Goal: Task Accomplishment & Management: Manage account settings

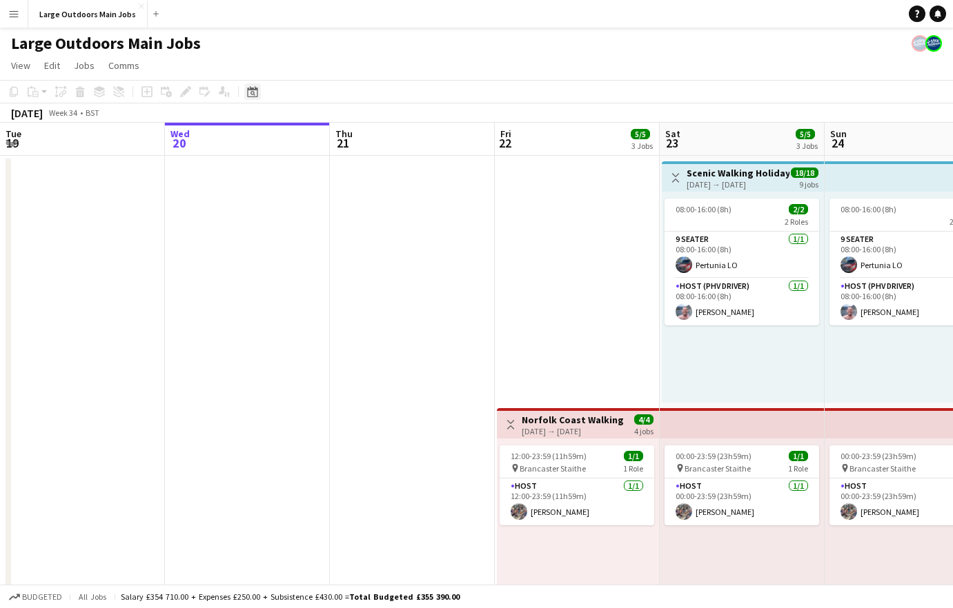
click at [248, 97] on icon at bounding box center [252, 91] width 10 height 11
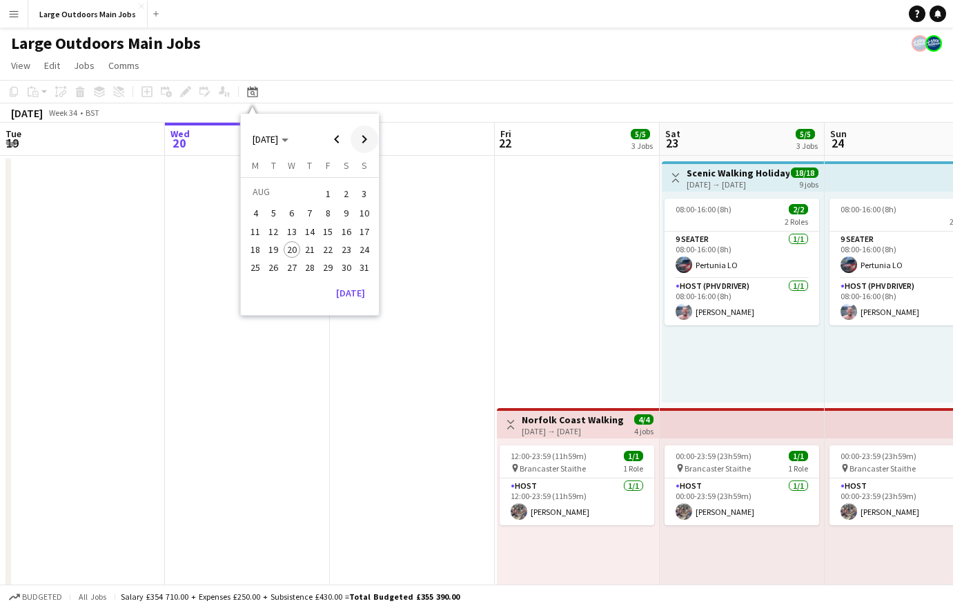
click at [372, 141] on span "Next month" at bounding box center [364, 140] width 28 height 28
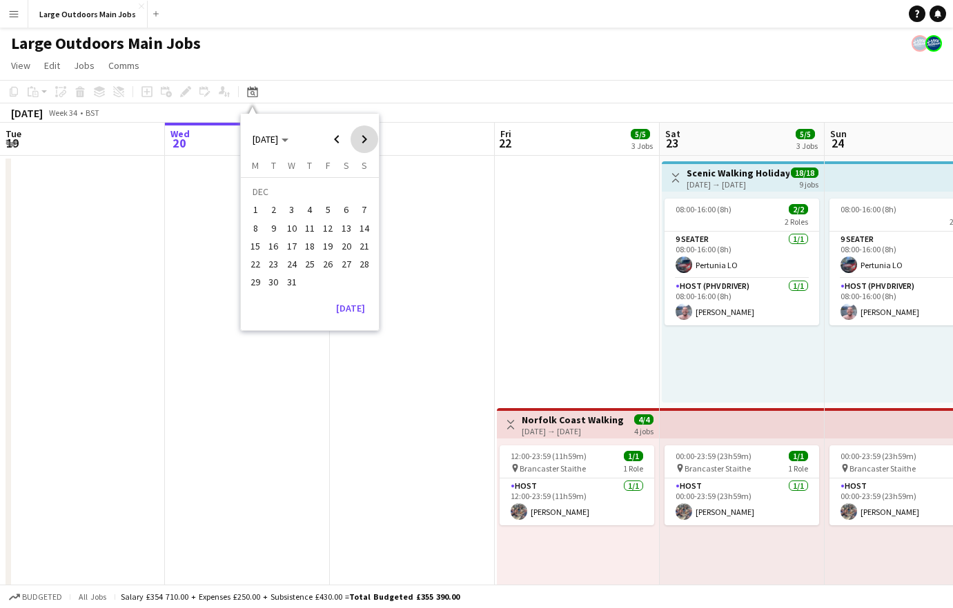
click at [372, 141] on span "Next month" at bounding box center [364, 140] width 28 height 28
click at [369, 141] on span "Next month" at bounding box center [364, 140] width 28 height 28
click at [325, 191] on span "1" at bounding box center [327, 193] width 17 height 19
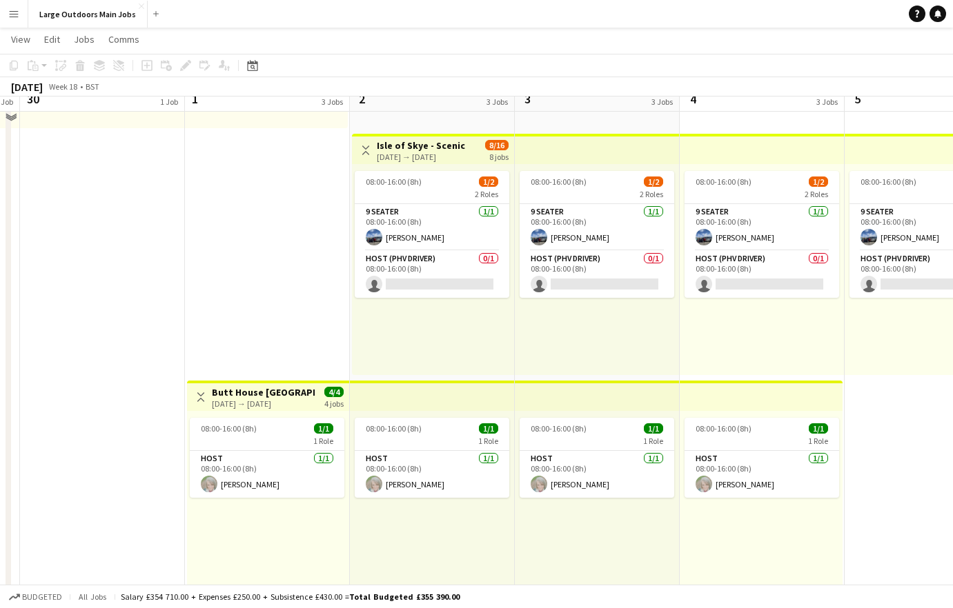
scroll to position [281, 0]
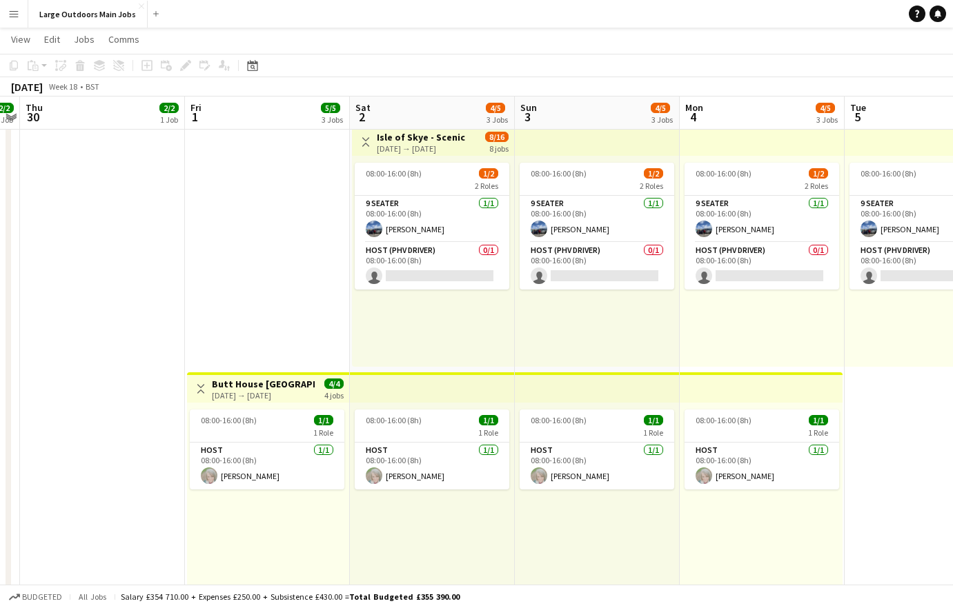
click at [259, 390] on div "01-05-2026 → 04-05-2026" at bounding box center [263, 395] width 103 height 10
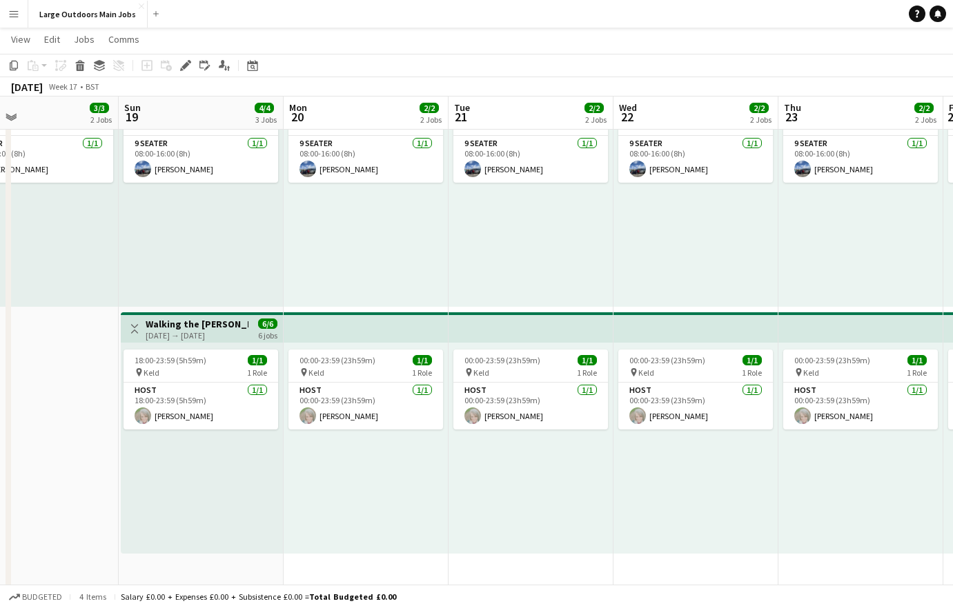
scroll to position [0, 370]
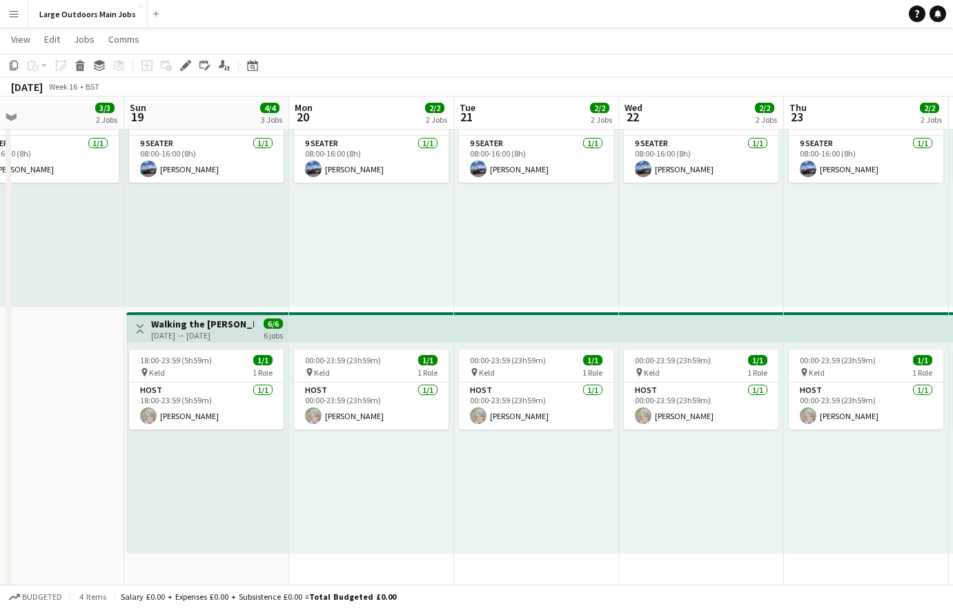
click at [185, 330] on div "19-04-2026 → 24-04-2026" at bounding box center [202, 335] width 103 height 10
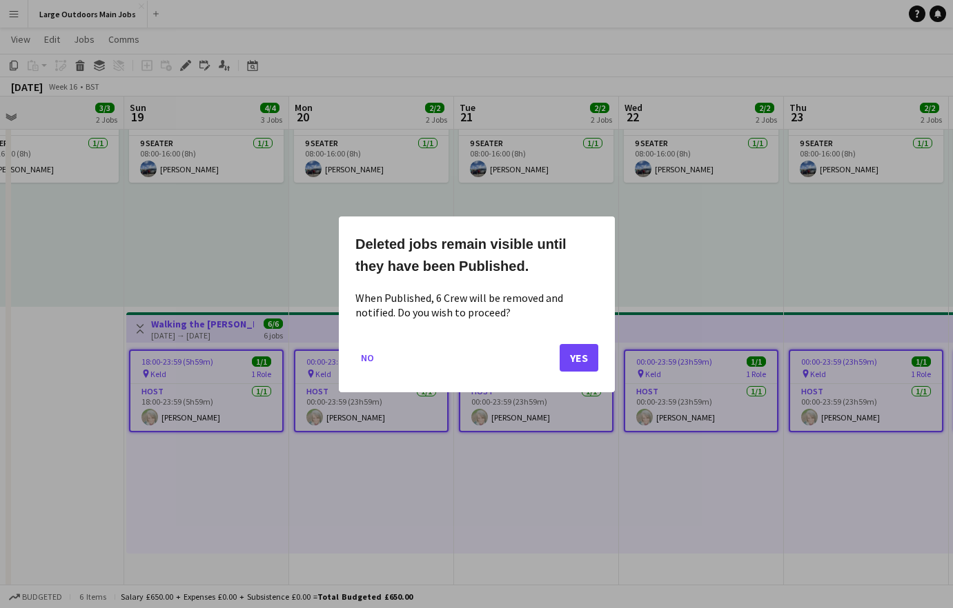
scroll to position [0, 0]
click at [577, 353] on button "Yes" at bounding box center [579, 358] width 39 height 28
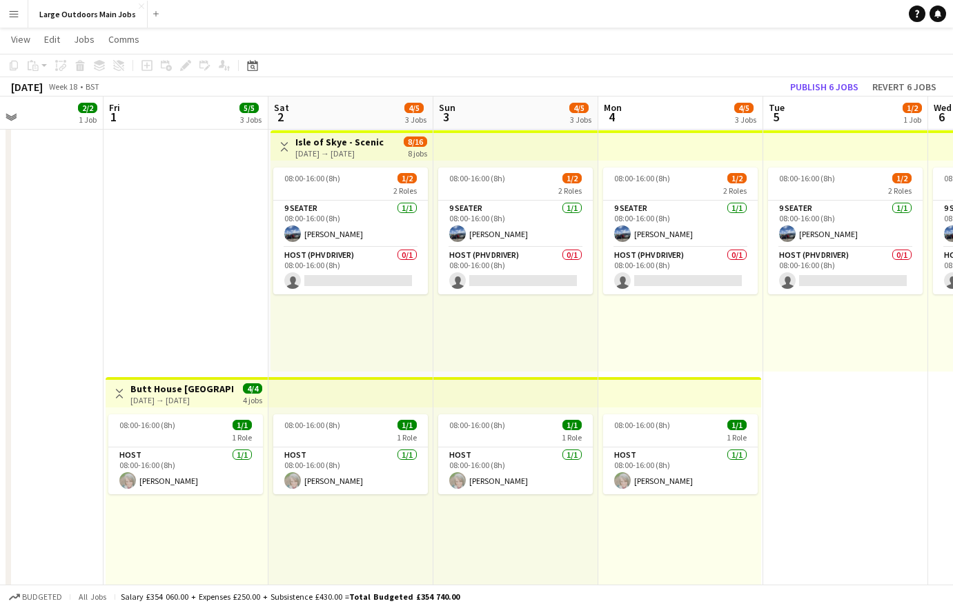
scroll to position [0, 376]
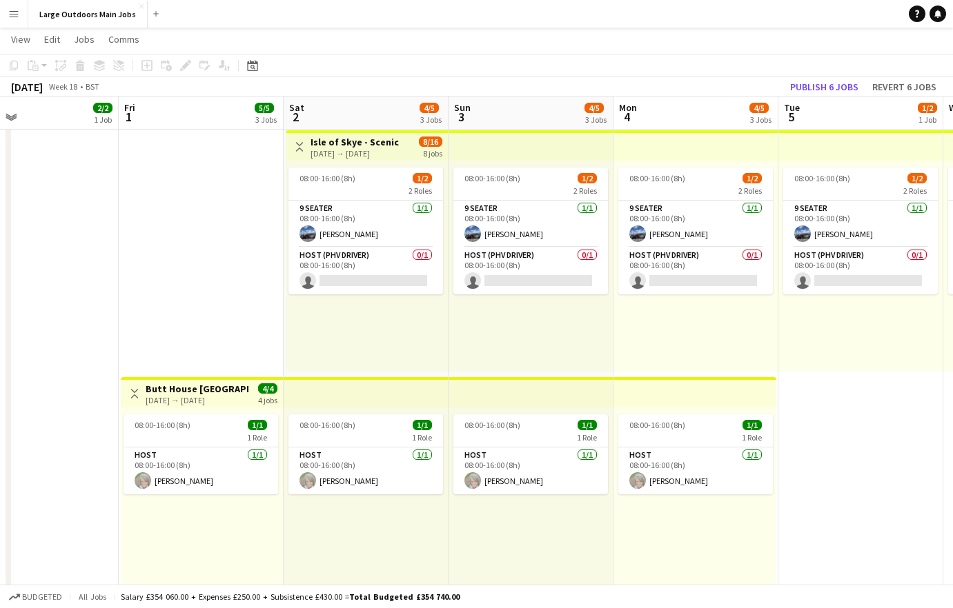
click at [230, 404] on div "01-05-2026 → 04-05-2026" at bounding box center [197, 400] width 103 height 10
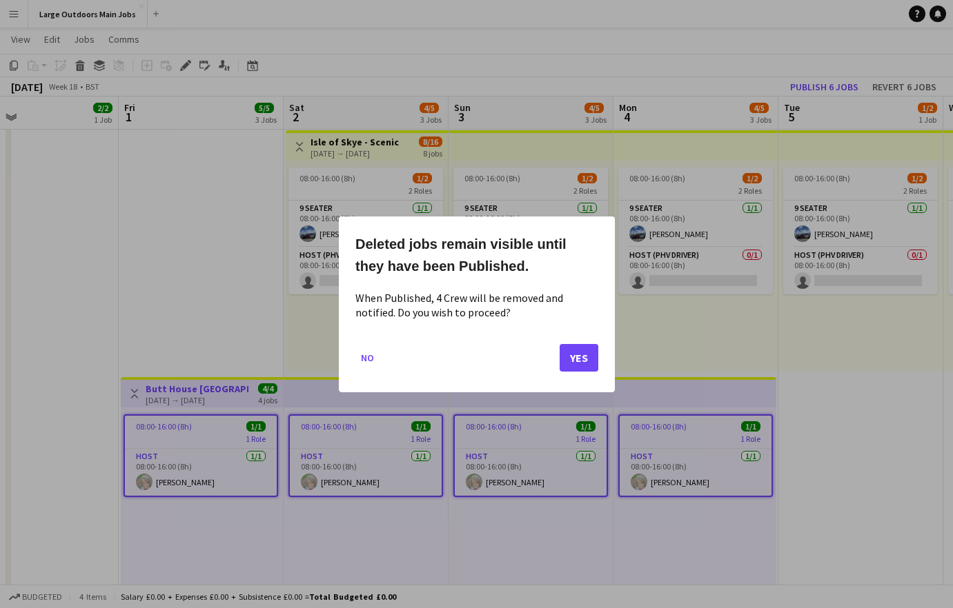
scroll to position [0, 0]
click at [577, 356] on button "Yes" at bounding box center [579, 358] width 39 height 28
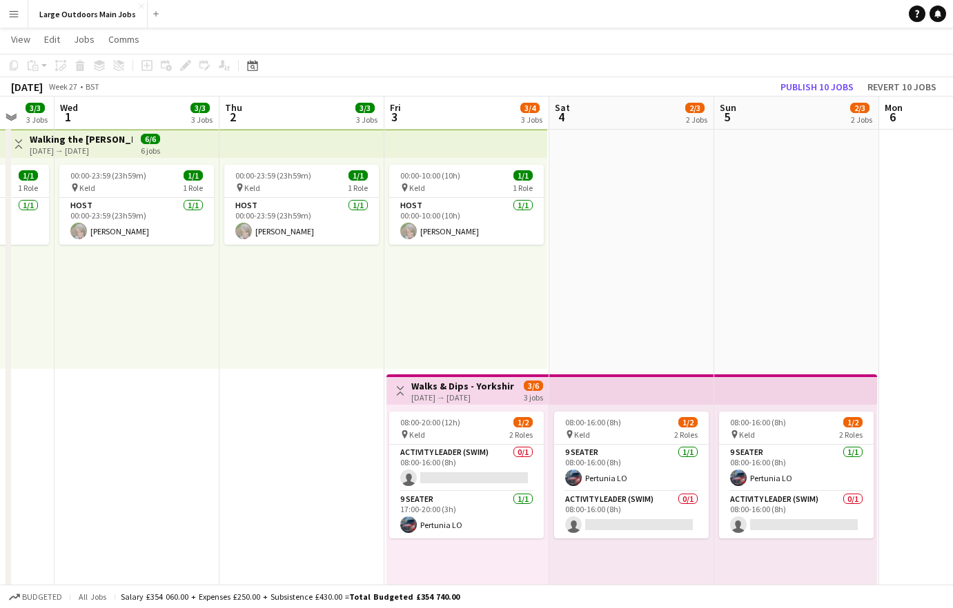
scroll to position [0, 404]
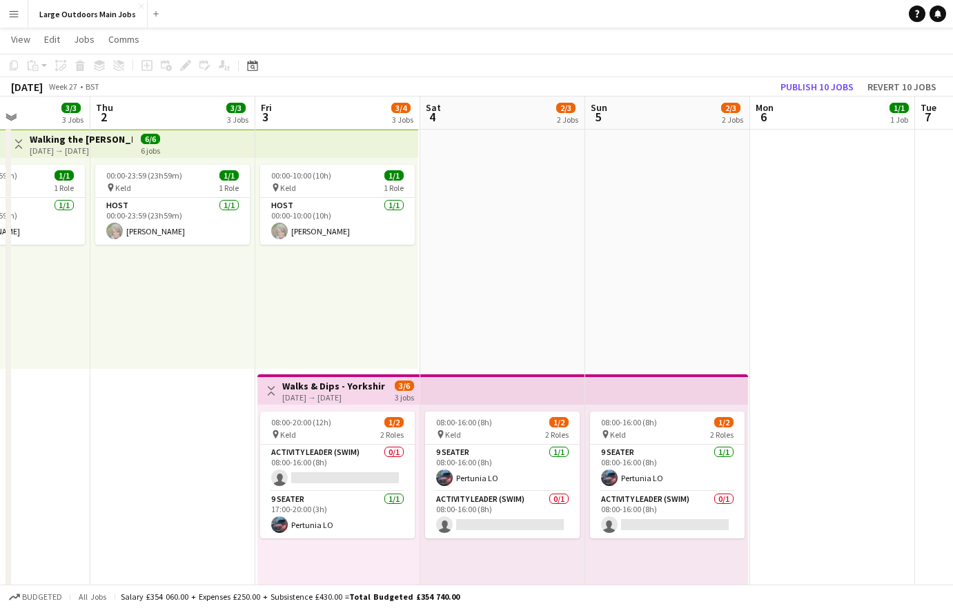
click at [321, 381] on h3 "Walks & Dips - Yorkshire Dales" at bounding box center [333, 386] width 103 height 12
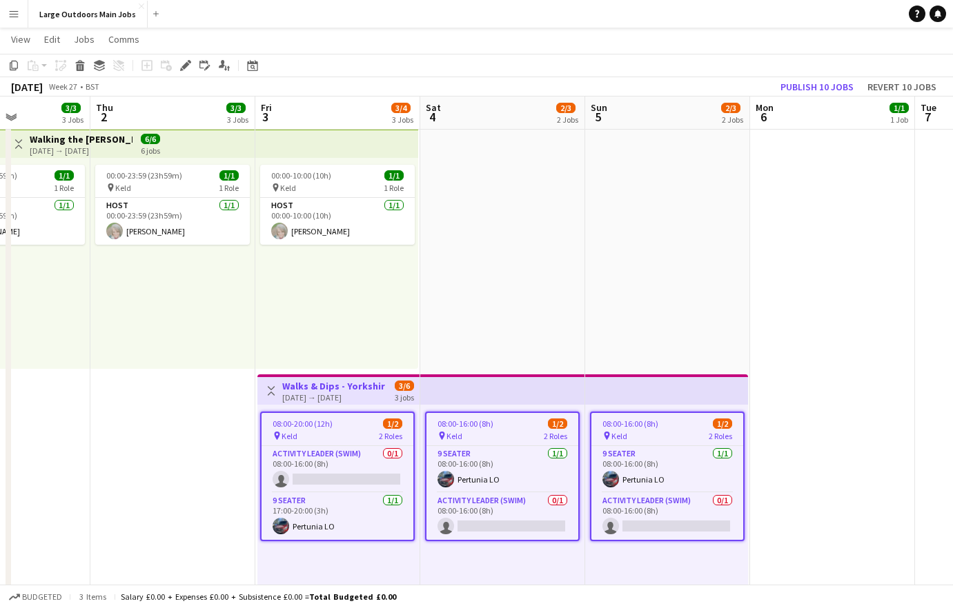
scroll to position [0, 0]
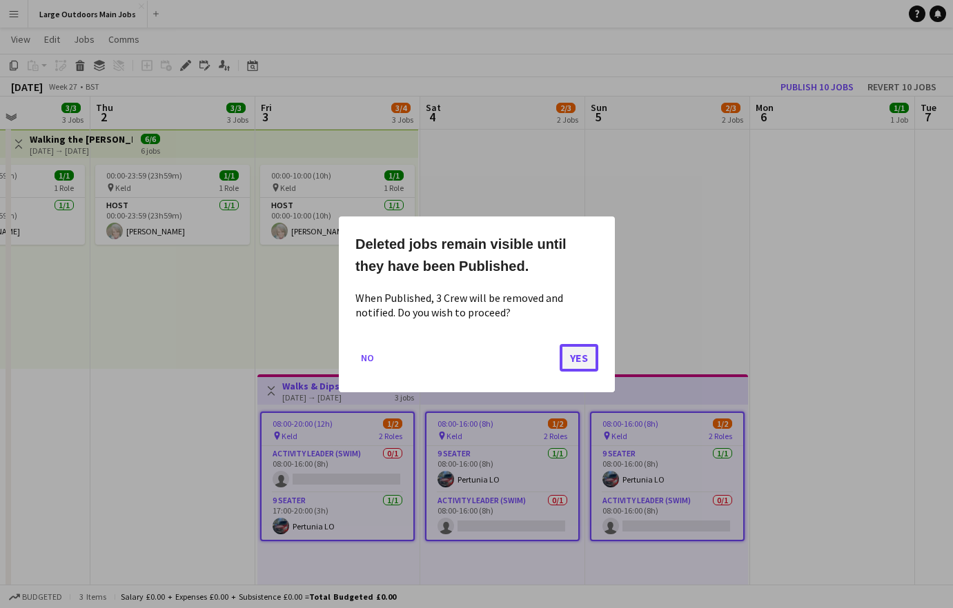
click at [580, 355] on button "Yes" at bounding box center [579, 358] width 39 height 28
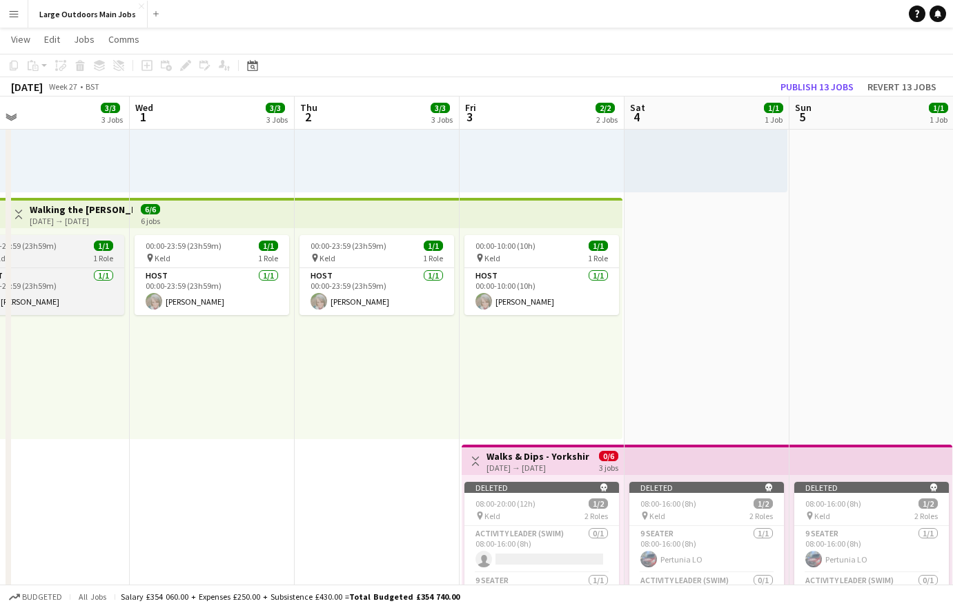
scroll to position [0, 361]
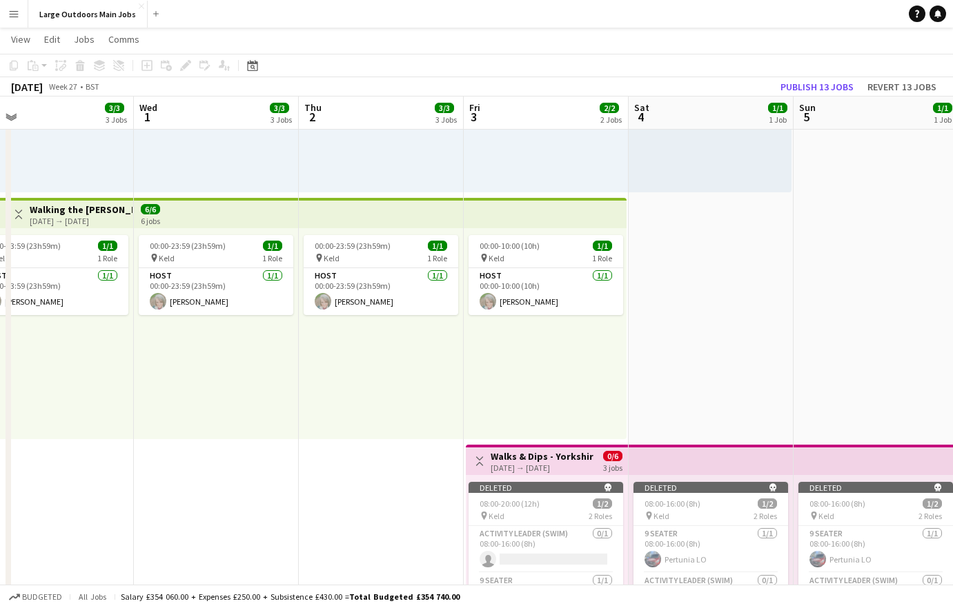
click at [239, 221] on app-top-bar at bounding box center [216, 213] width 165 height 30
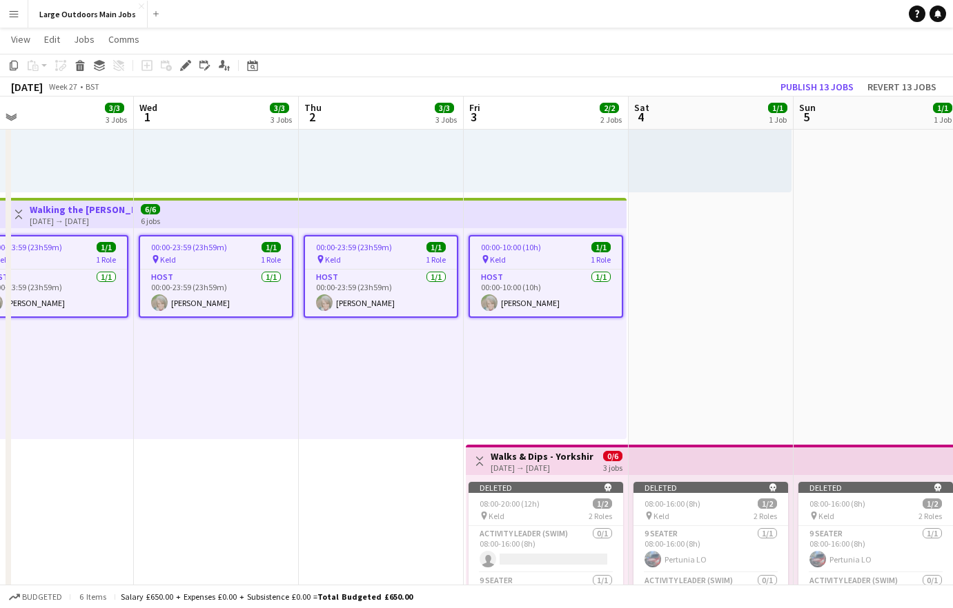
scroll to position [0, 0]
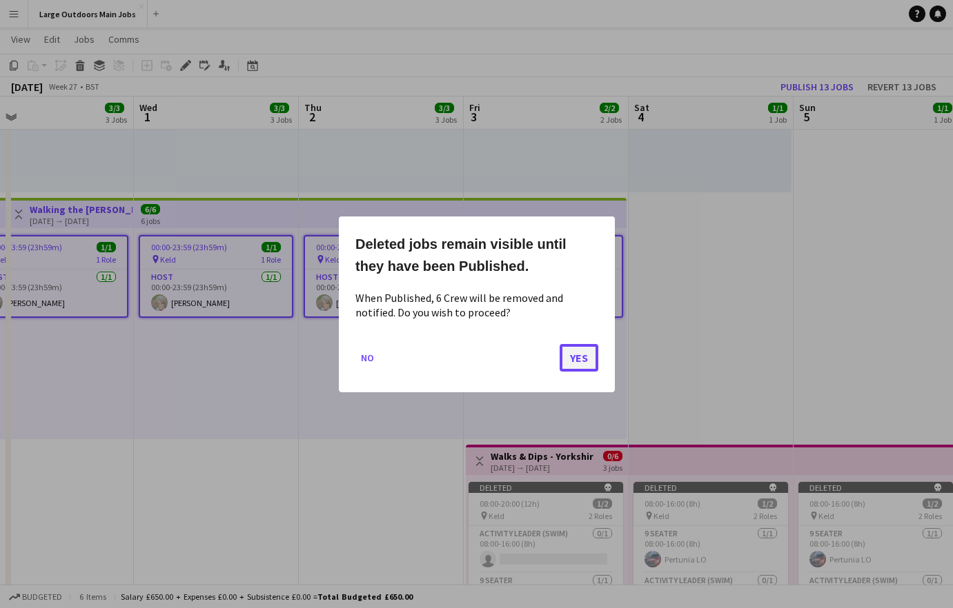
click at [568, 357] on button "Yes" at bounding box center [579, 358] width 39 height 28
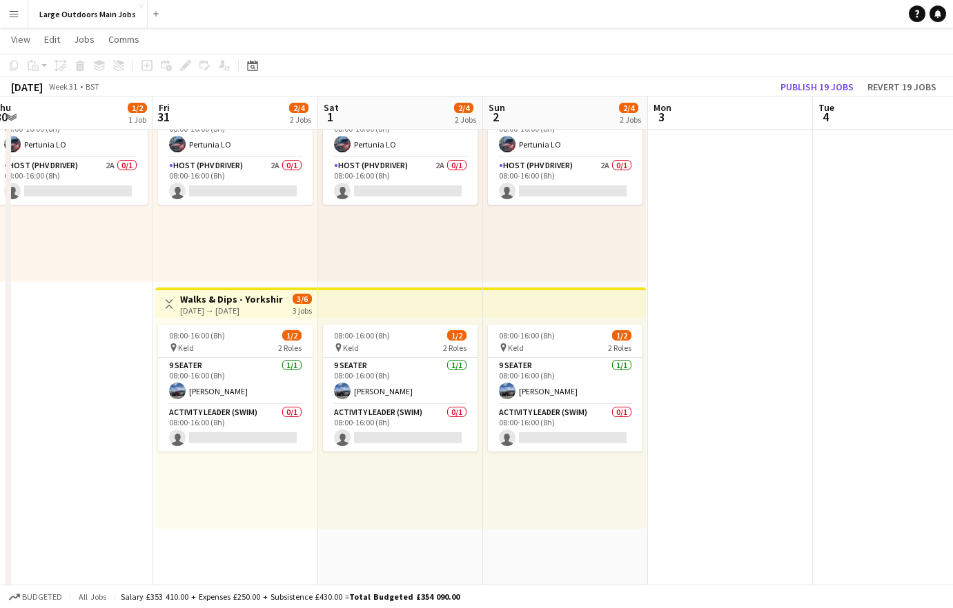
click at [214, 318] on div "08:00-16:00 (8h) 1/2 pin Keld 2 Roles 9 Seater 1/1 08:00-16:00 (8h) Doris LO Ac…" at bounding box center [236, 423] width 162 height 211
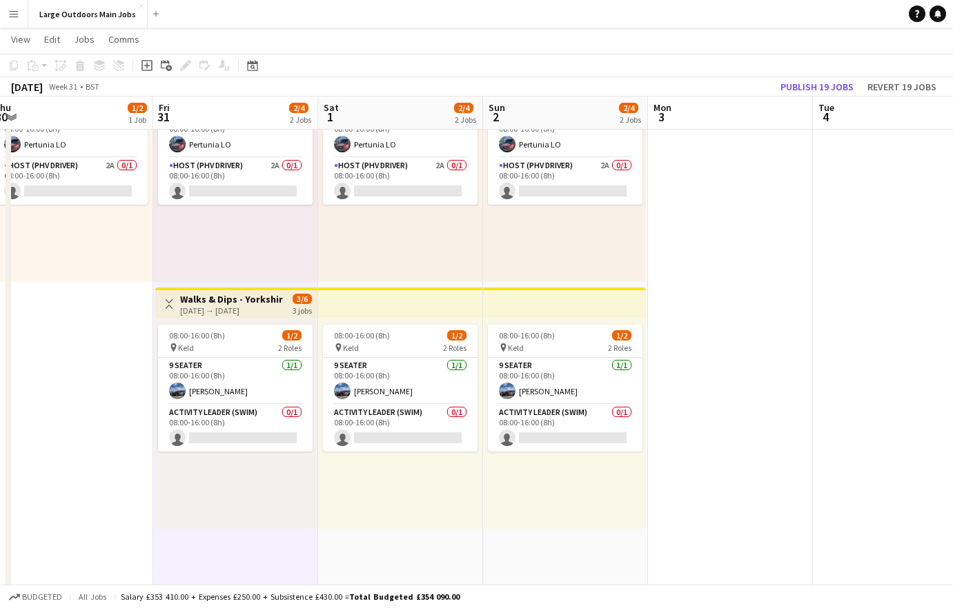
click at [780, 380] on app-date-cell at bounding box center [730, 531] width 165 height 993
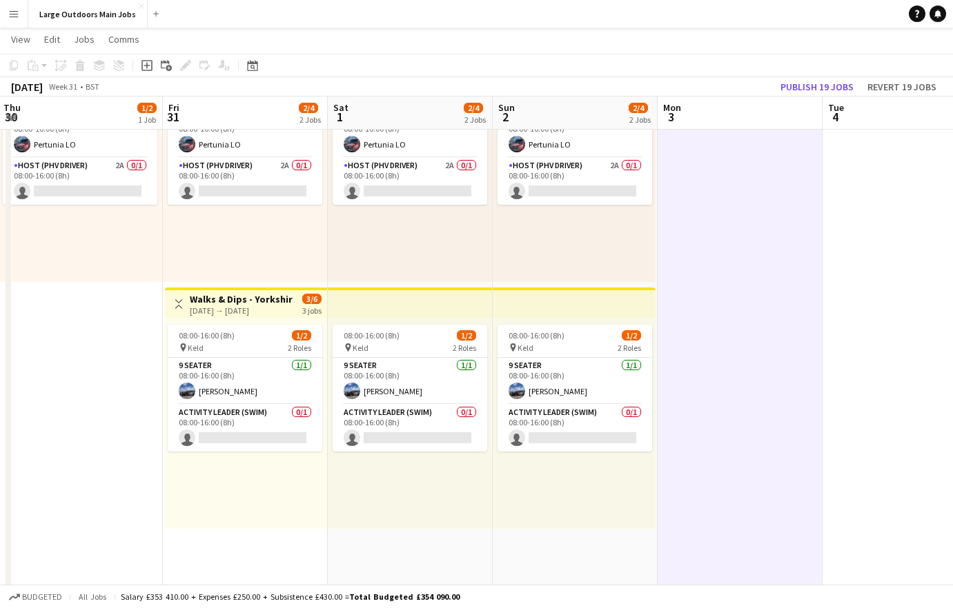
click at [195, 301] on h3 "Walks & Dips - Yorkshire Dales" at bounding box center [241, 299] width 103 height 12
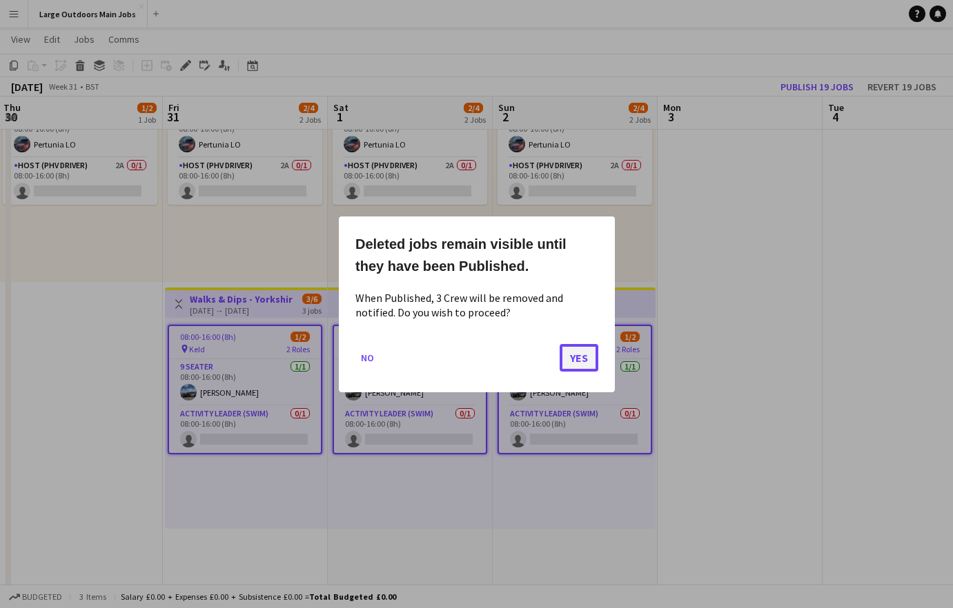
click at [588, 364] on button "Yes" at bounding box center [579, 358] width 39 height 28
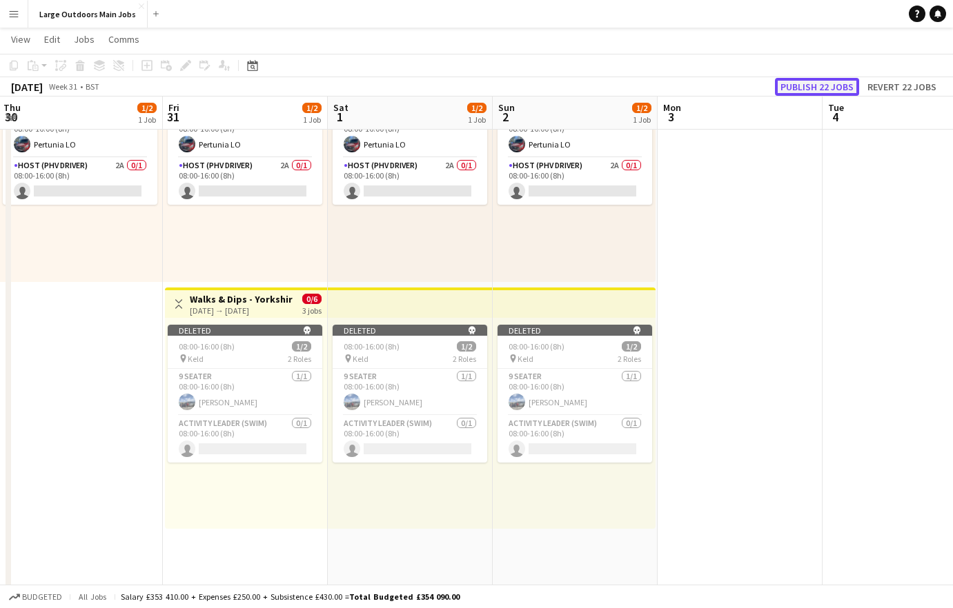
click at [802, 90] on button "Publish 22 jobs" at bounding box center [817, 87] width 84 height 18
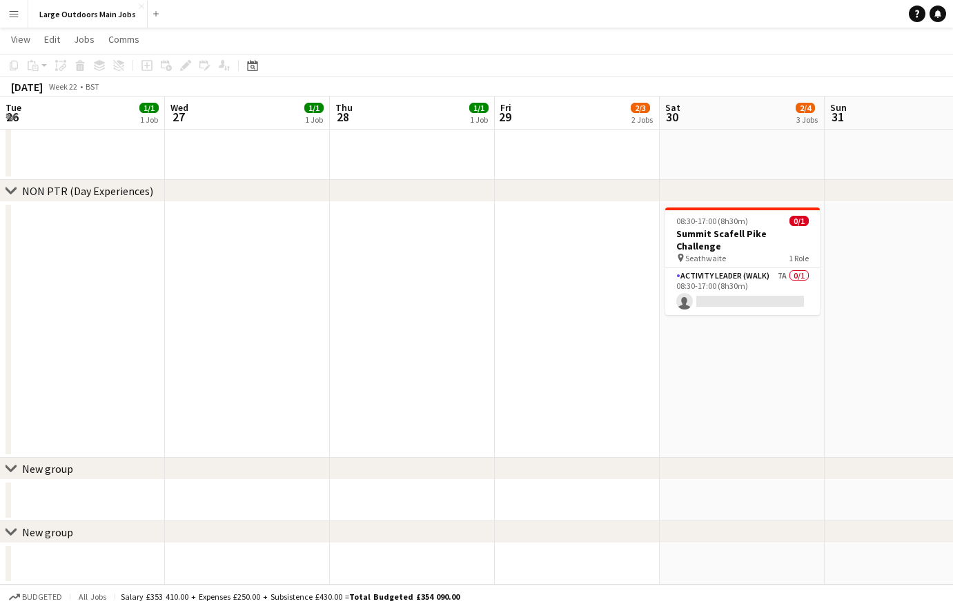
scroll to position [0, 394]
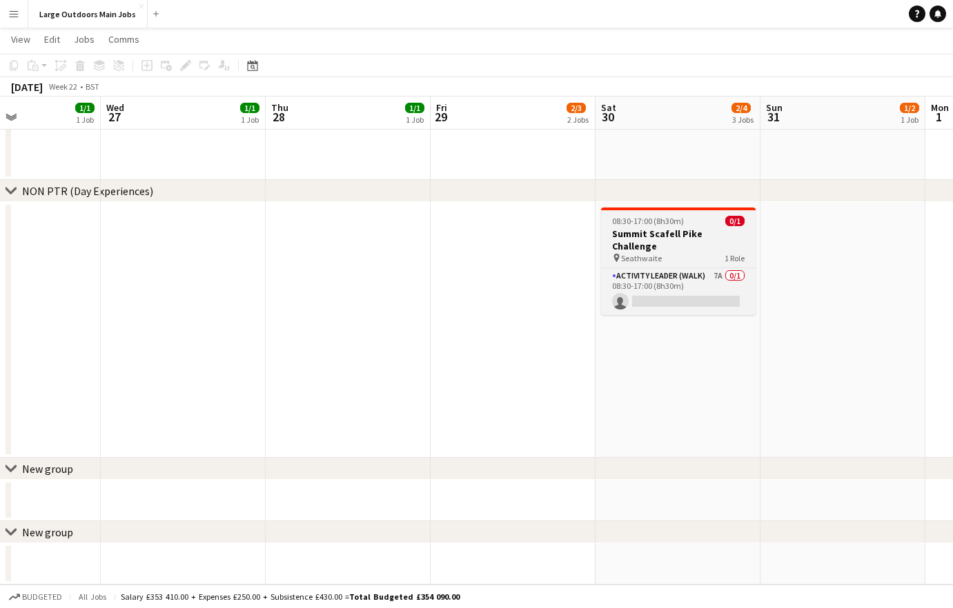
click at [663, 231] on h3 "Summit Scafell Pike Challenge" at bounding box center [678, 240] width 155 height 25
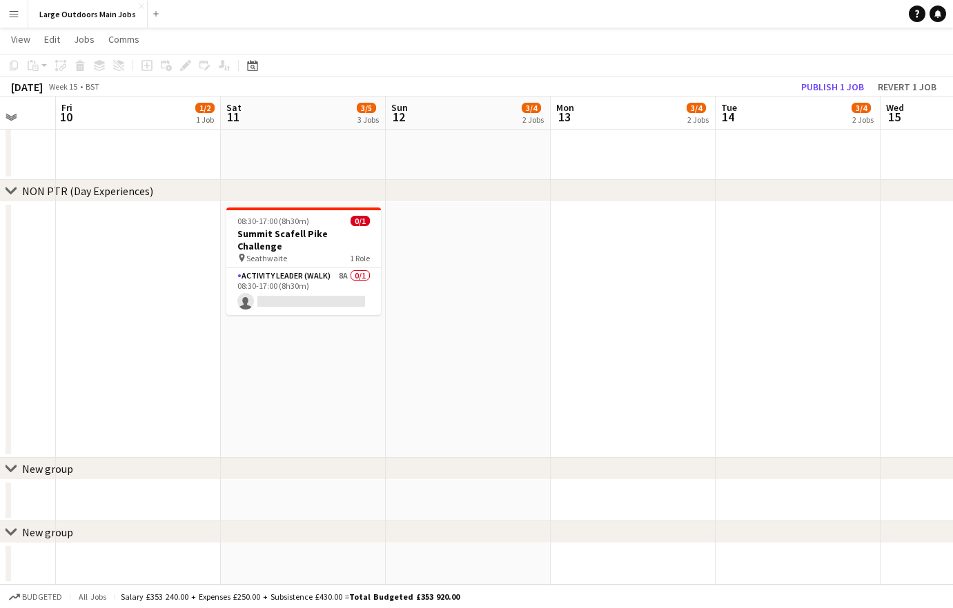
scroll to position [0, 549]
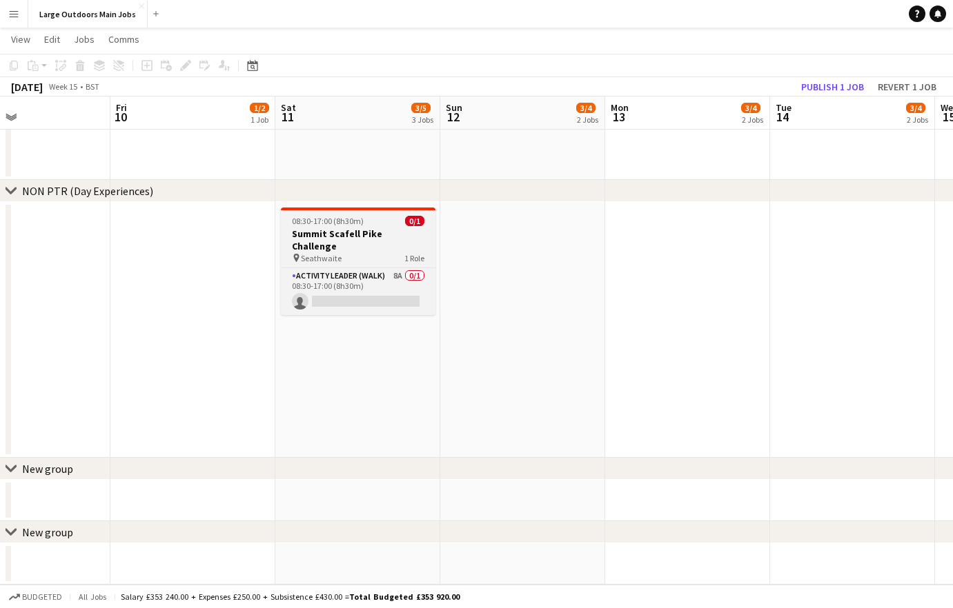
click at [345, 228] on h3 "Summit Scafell Pike Challenge" at bounding box center [358, 240] width 155 height 25
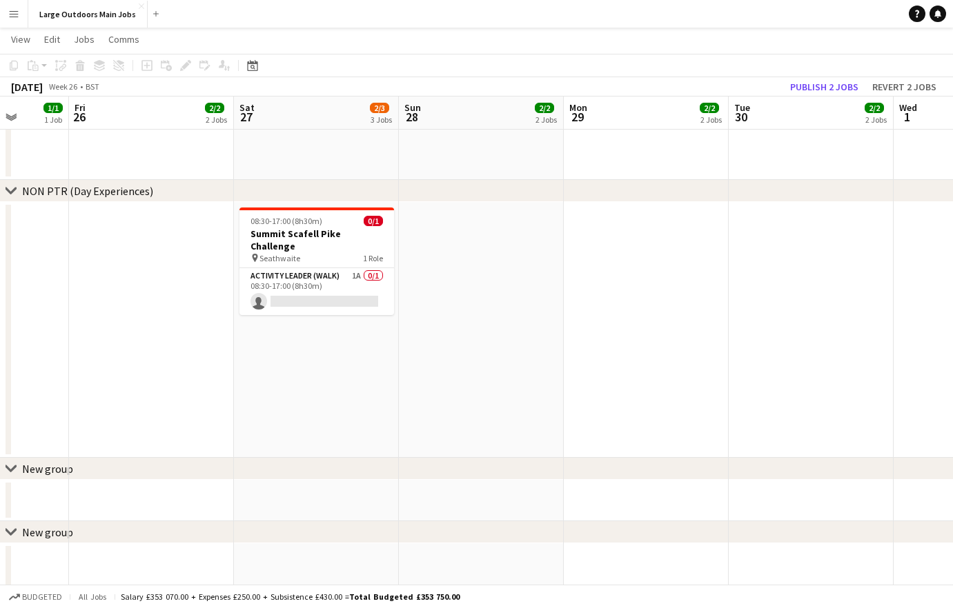
scroll to position [0, 418]
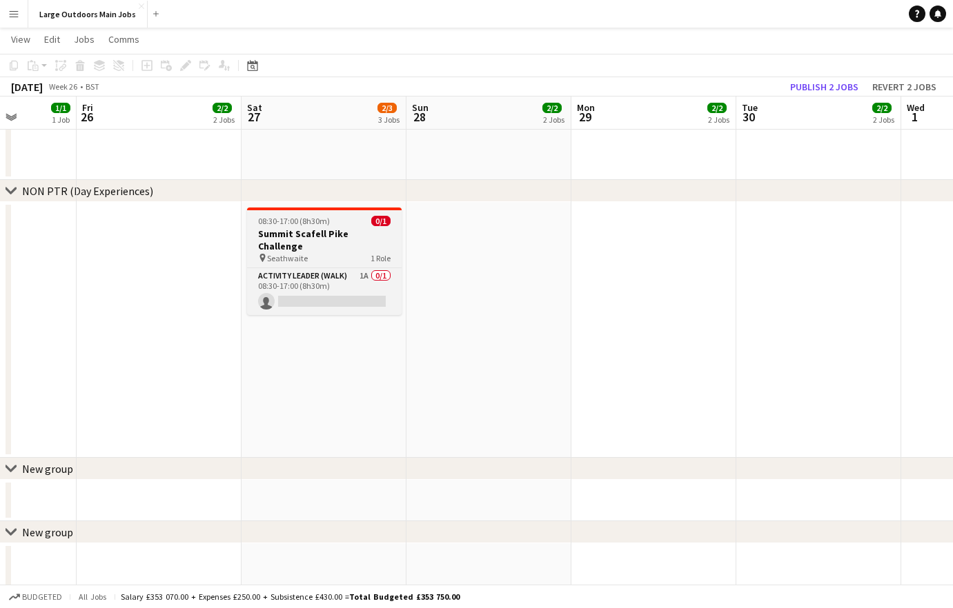
click at [317, 228] on h3 "Summit Scafell Pike Challenge" at bounding box center [324, 240] width 155 height 25
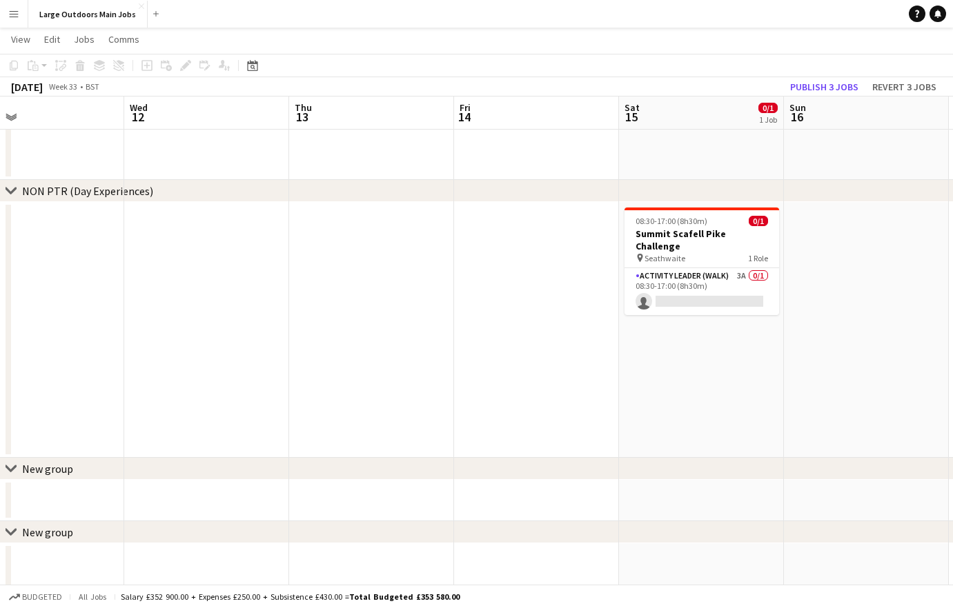
scroll to position [0, 557]
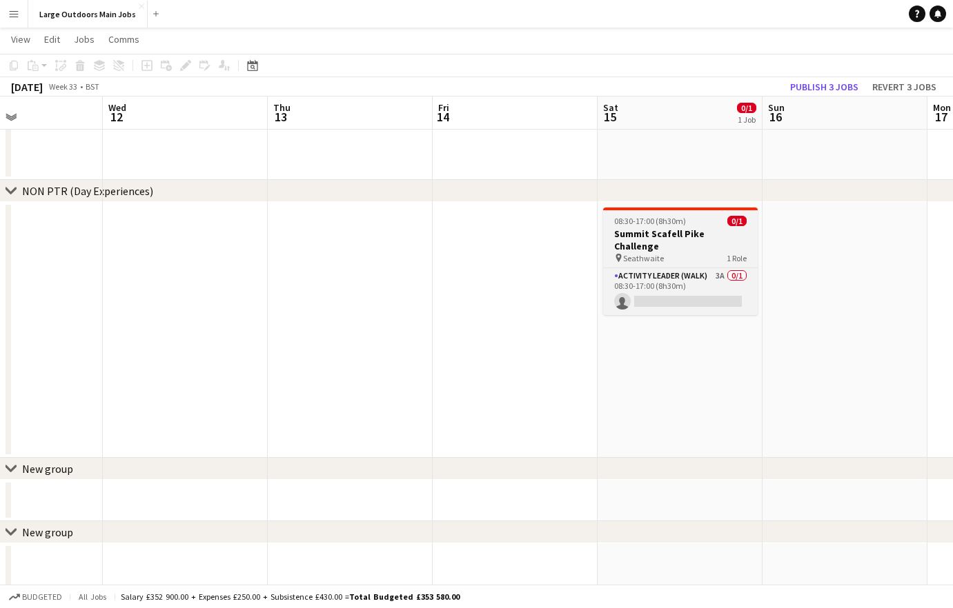
click at [639, 235] on h3 "Summit Scafell Pike Challenge" at bounding box center [680, 240] width 155 height 25
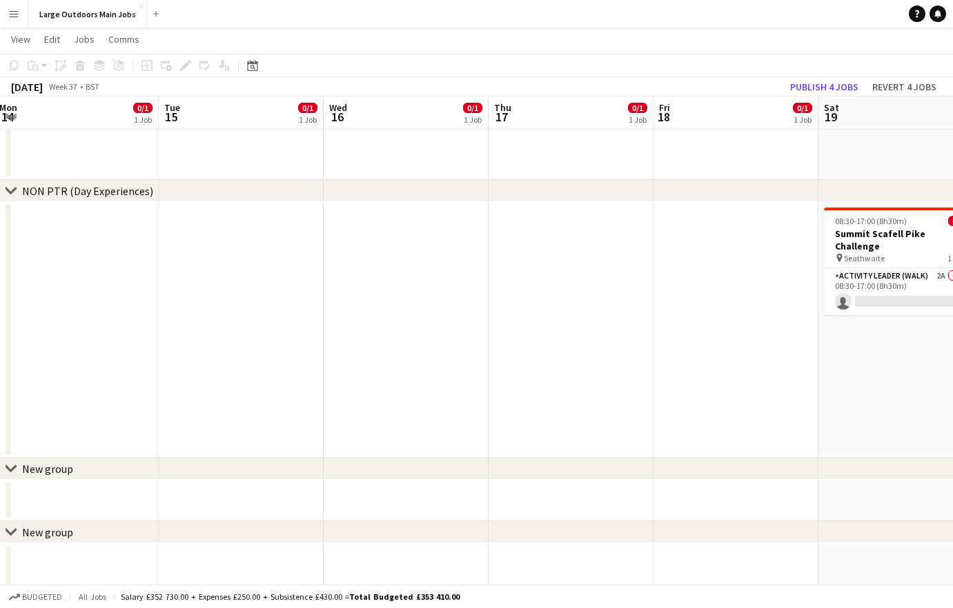
scroll to position [0, 478]
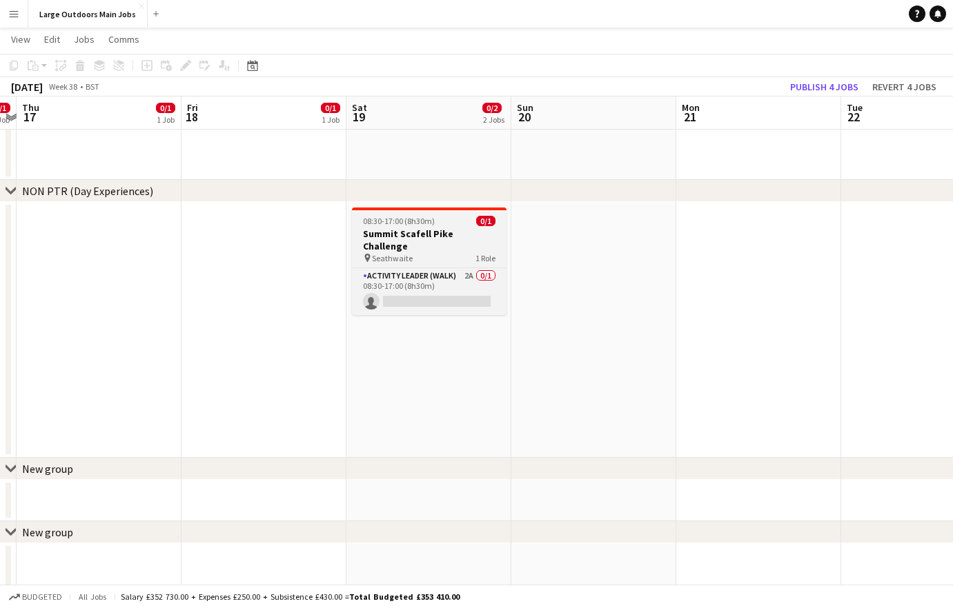
click at [369, 211] on app-job-card "08:30-17:00 (8h30m) 0/1 Summit Scafell Pike Challenge pin Seathwaite 1 Role Act…" at bounding box center [429, 262] width 155 height 108
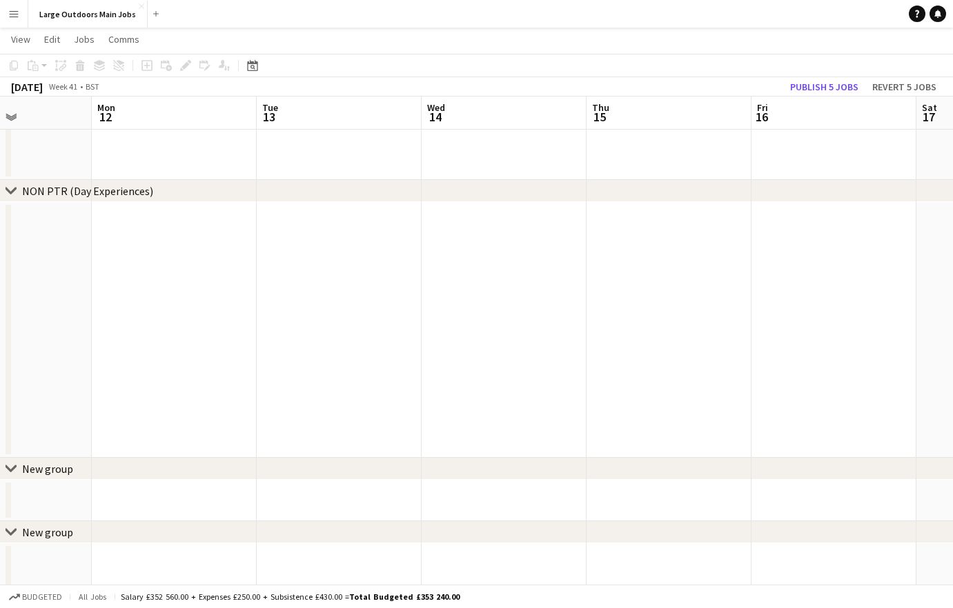
scroll to position [0, 459]
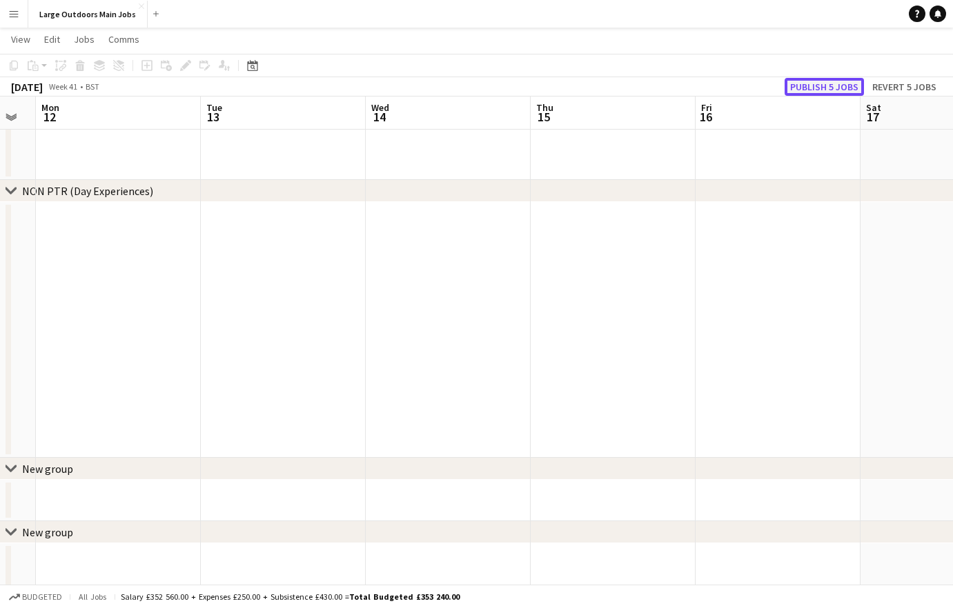
click at [822, 85] on button "Publish 5 jobs" at bounding box center [823, 87] width 79 height 18
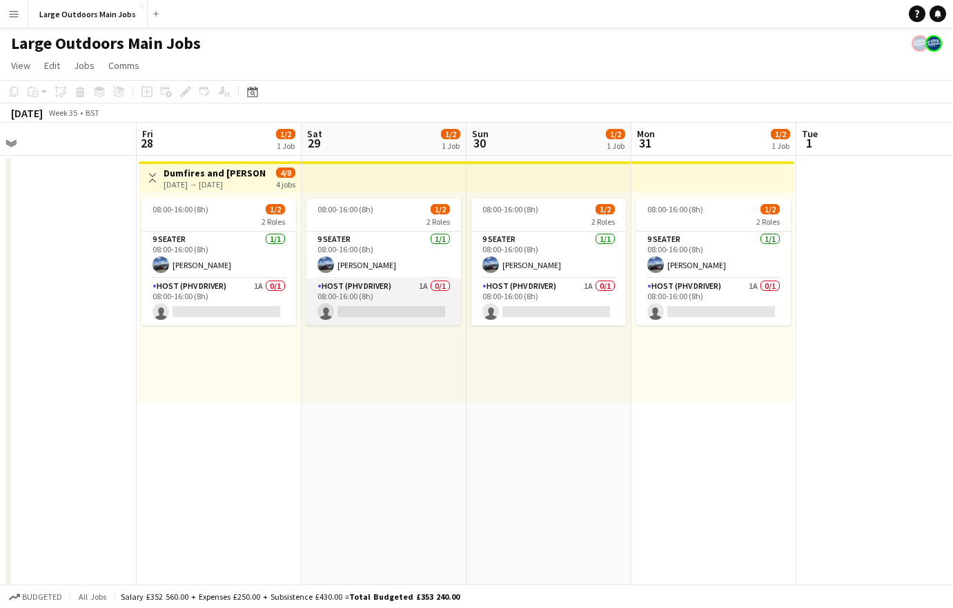
scroll to position [0, 331]
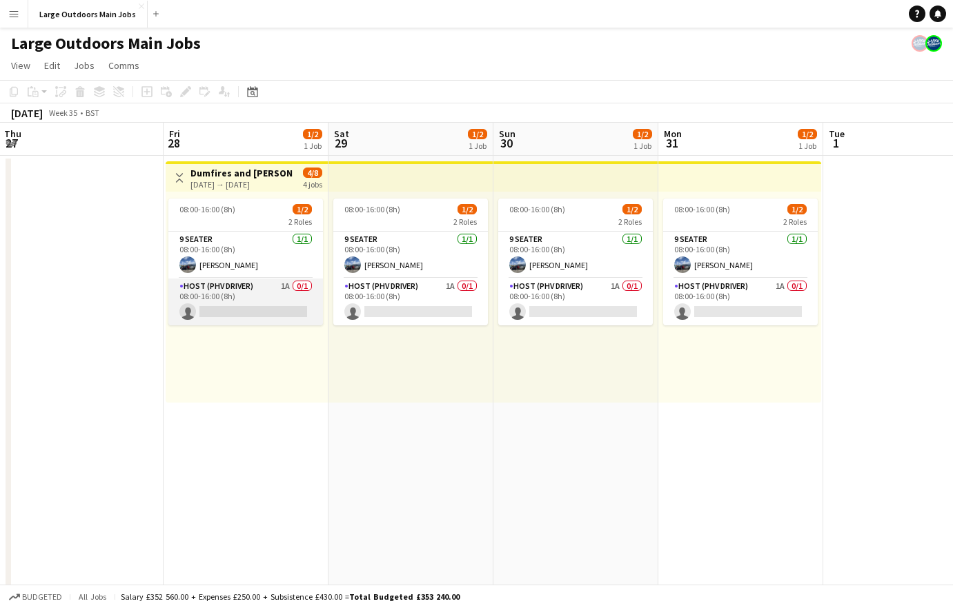
click at [246, 295] on app-card-role "Host (PHV Driver) 1A 0/1 08:00-16:00 (8h) single-neutral-actions" at bounding box center [245, 302] width 155 height 47
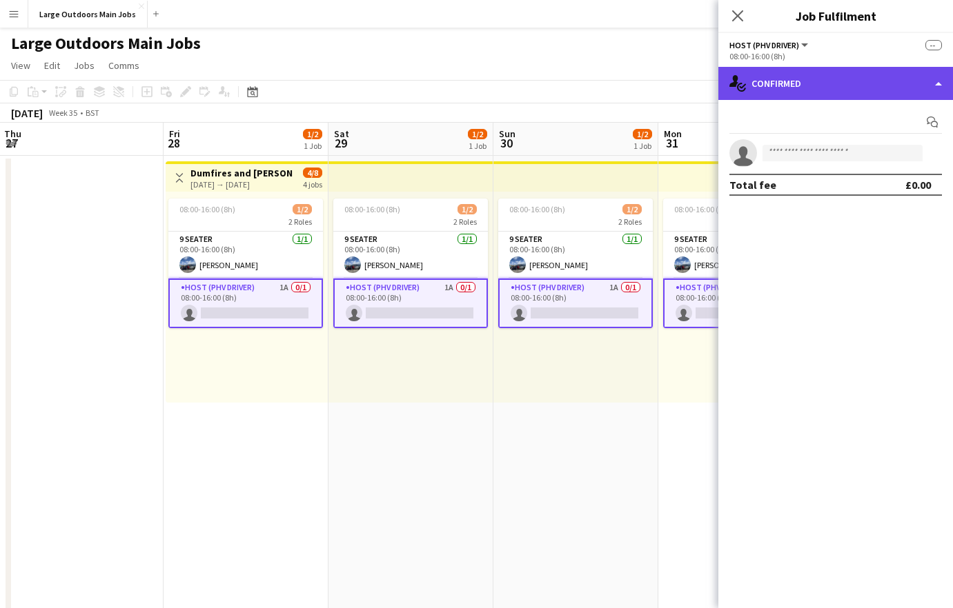
click at [829, 80] on div "single-neutral-actions-check-2 Confirmed" at bounding box center [835, 83] width 235 height 33
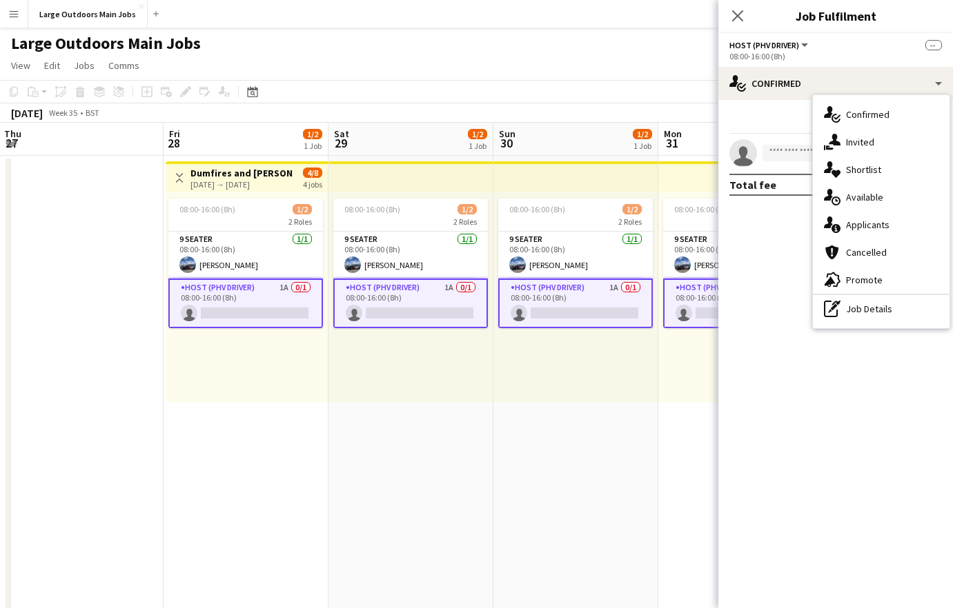
click at [863, 220] on div "single-neutral-actions-information Applicants" at bounding box center [881, 225] width 137 height 28
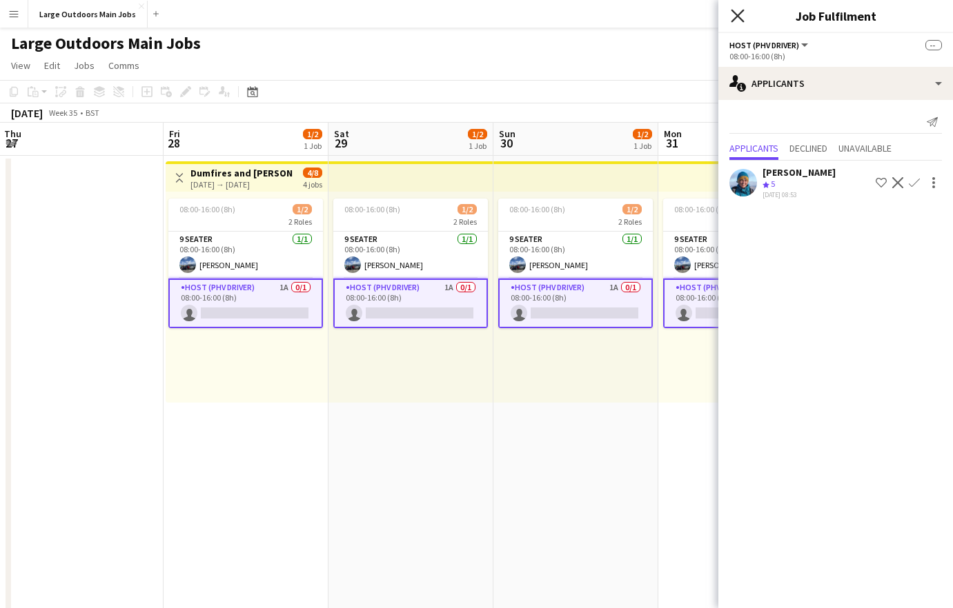
click at [740, 18] on icon at bounding box center [737, 15] width 13 height 13
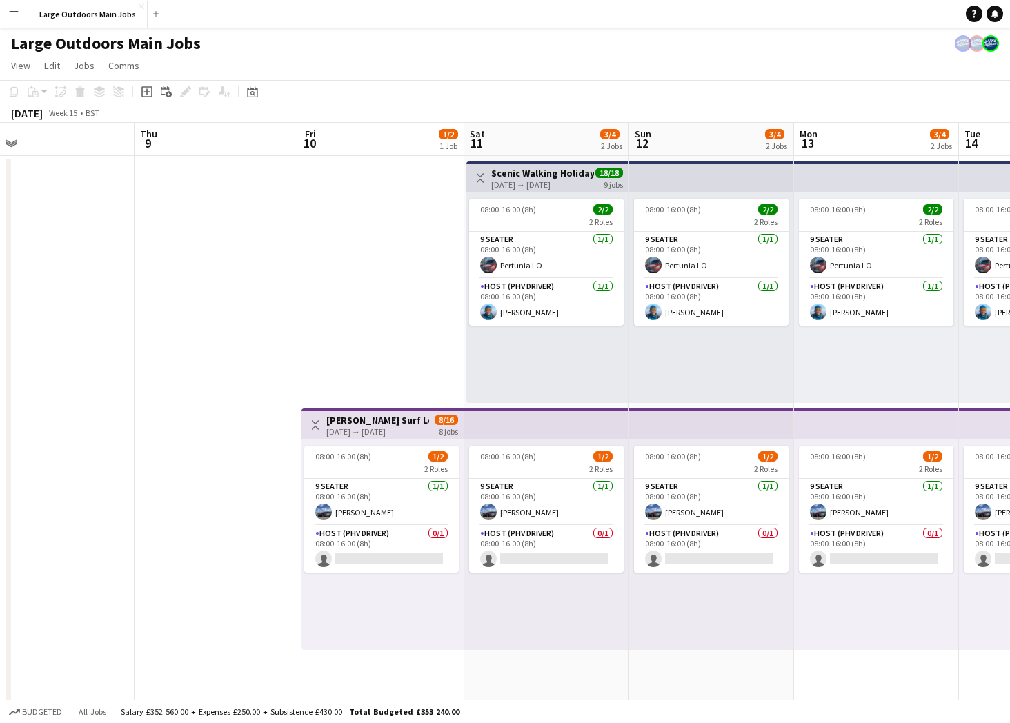
scroll to position [0, 344]
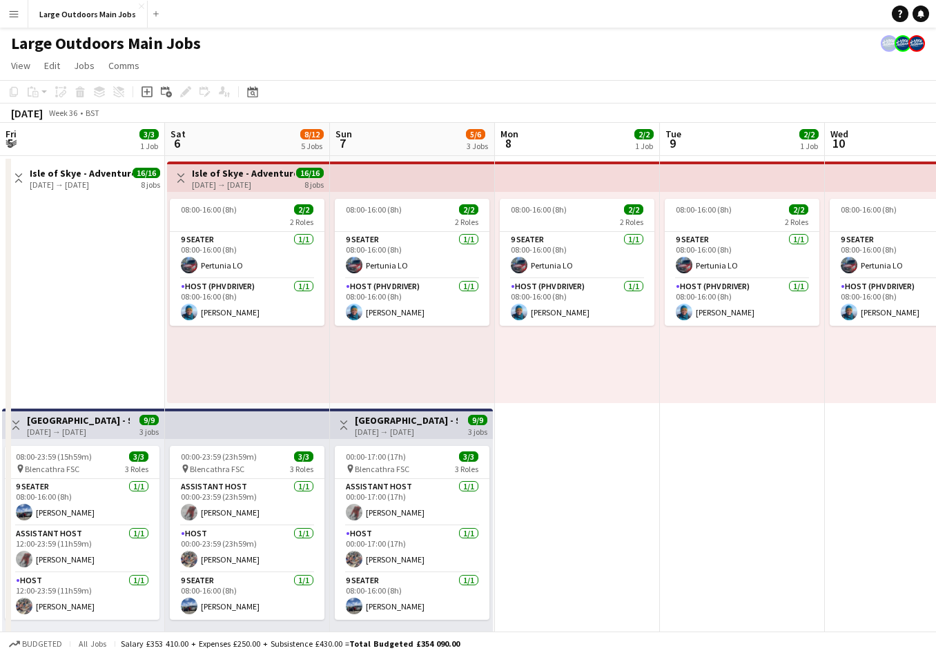
scroll to position [0, 489]
